Goal: Find specific page/section: Find specific page/section

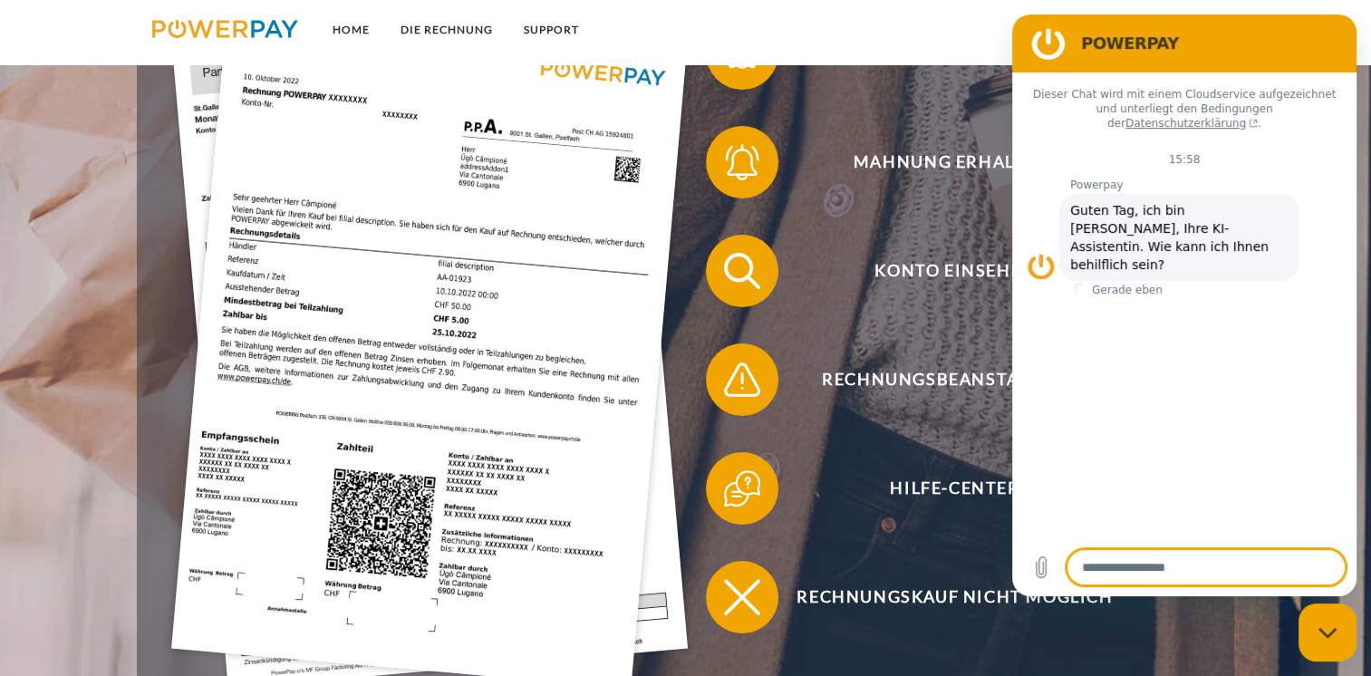
scroll to position [544, 0]
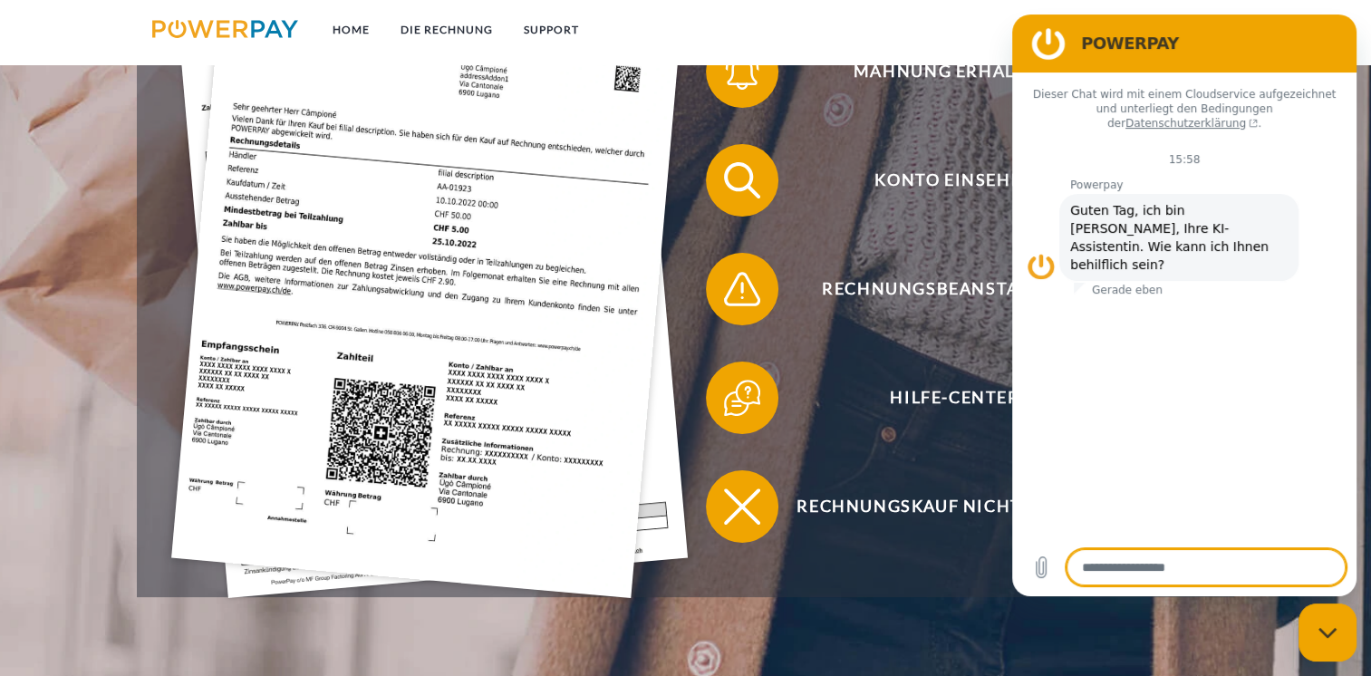
click at [1311, 628] on div "Messaging-Fenster schließen" at bounding box center [1327, 632] width 54 height 54
type textarea "*"
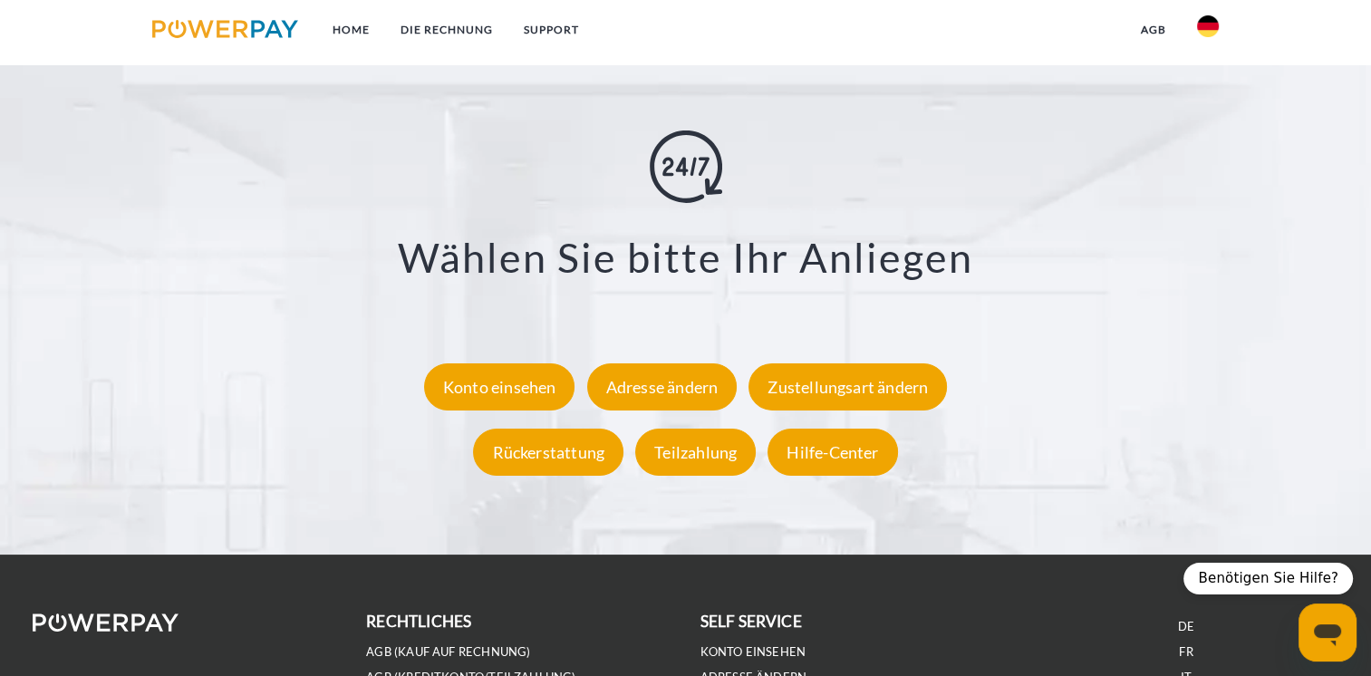
scroll to position [3474, 0]
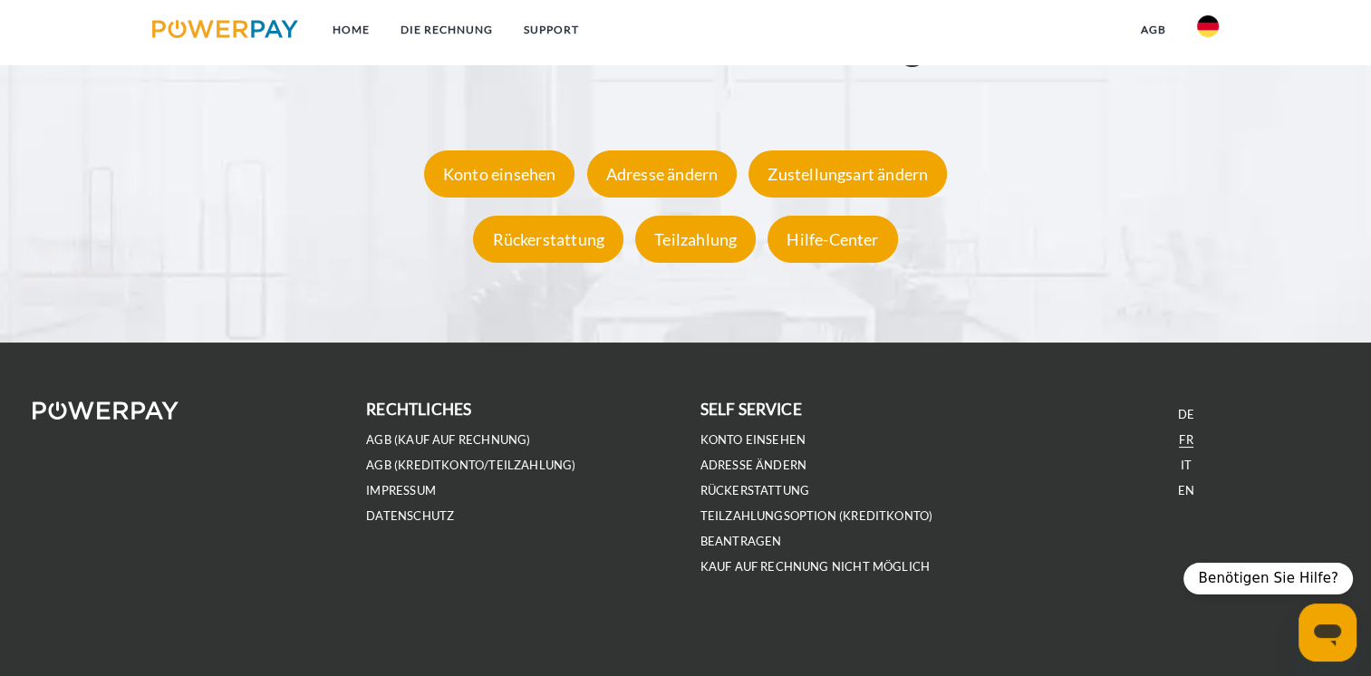
click at [1188, 435] on link "FR" at bounding box center [1186, 439] width 14 height 15
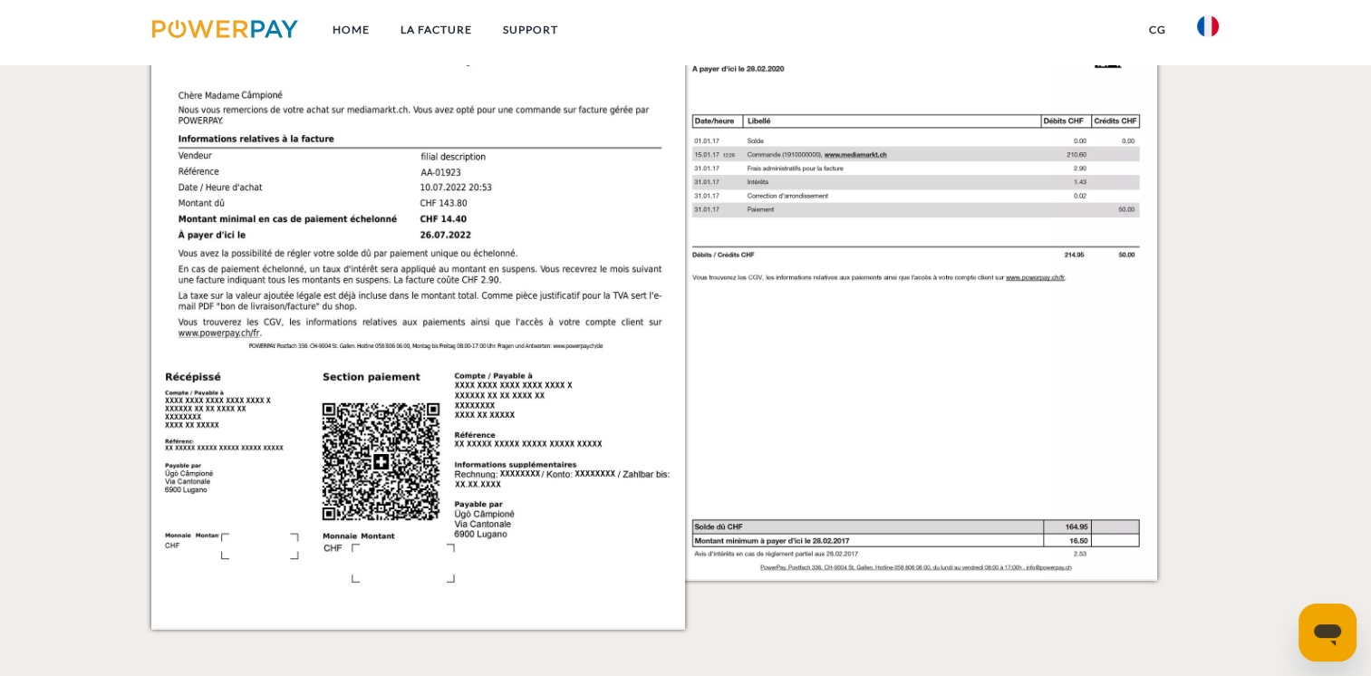
scroll to position [2537, 0]
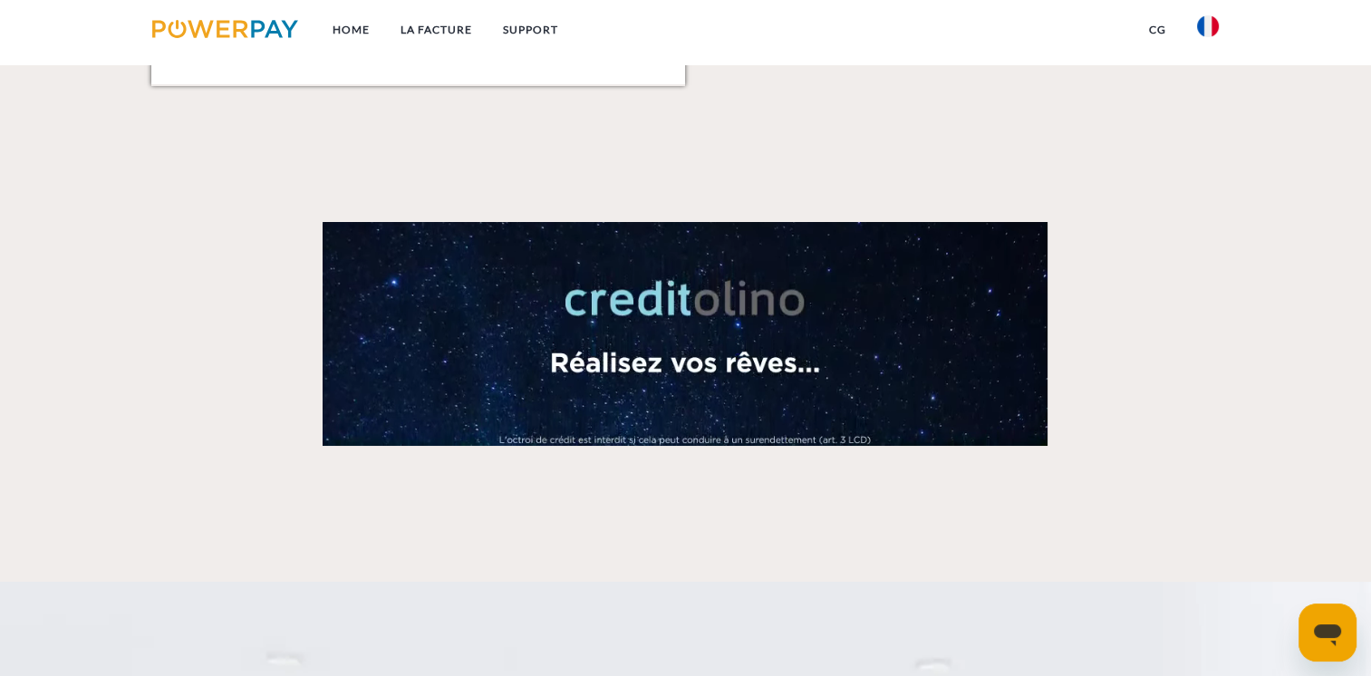
click at [281, 245] on link at bounding box center [685, 334] width 1068 height 224
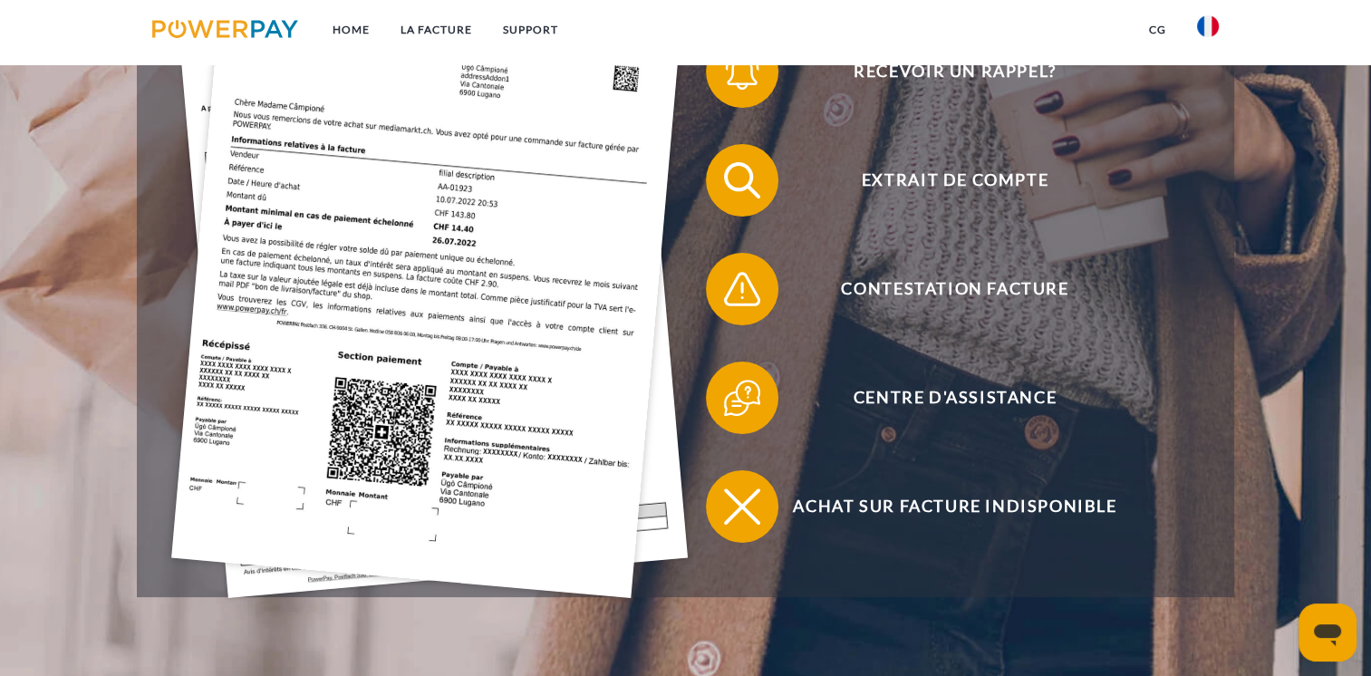
scroll to position [272, 0]
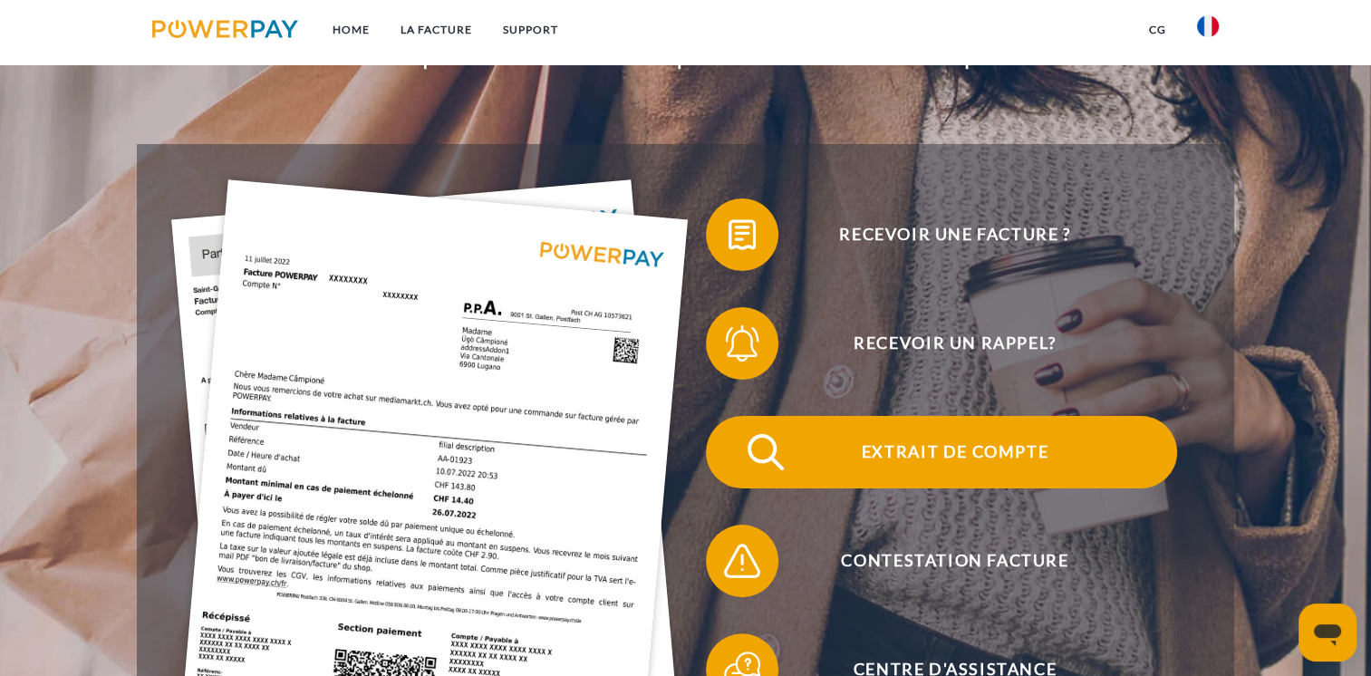
click at [820, 459] on span "Extrait de compte" at bounding box center [955, 452] width 444 height 72
